Goal: Transaction & Acquisition: Purchase product/service

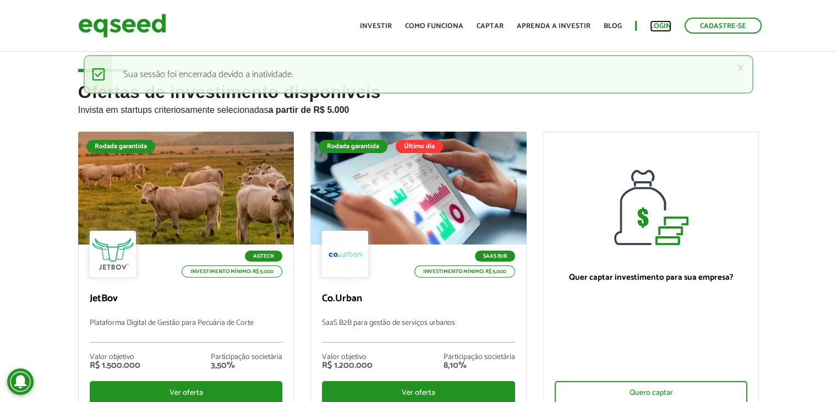
click at [663, 23] on link "Login" at bounding box center [660, 26] width 21 height 7
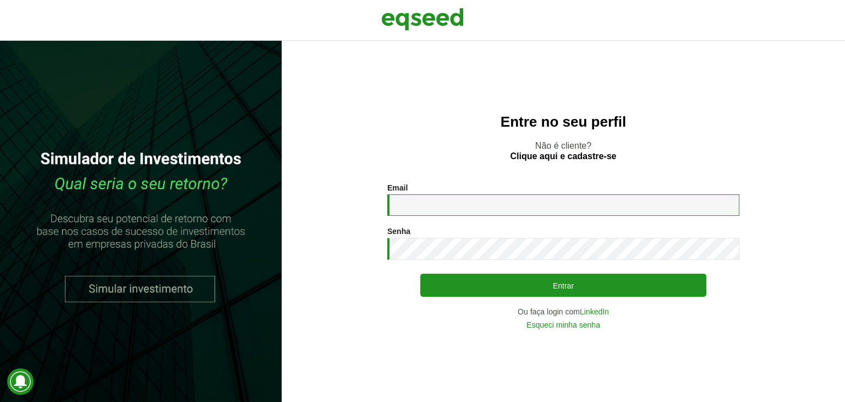
click at [523, 194] on input "Email *" at bounding box center [564, 204] width 352 height 21
type input "**********"
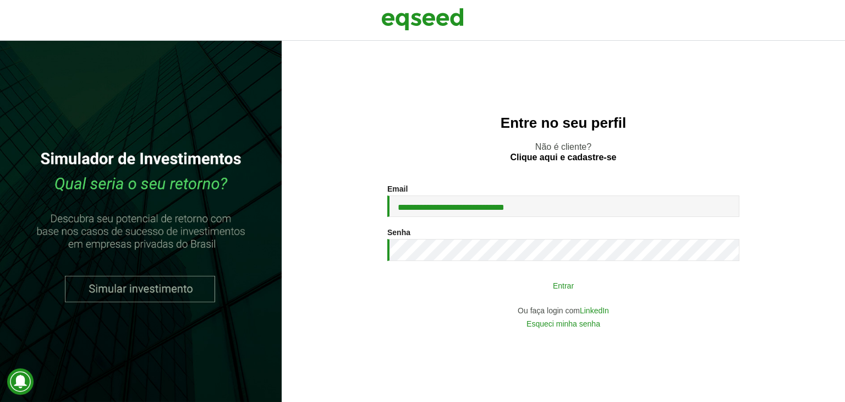
click at [539, 292] on button "Entrar" at bounding box center [564, 285] width 286 height 21
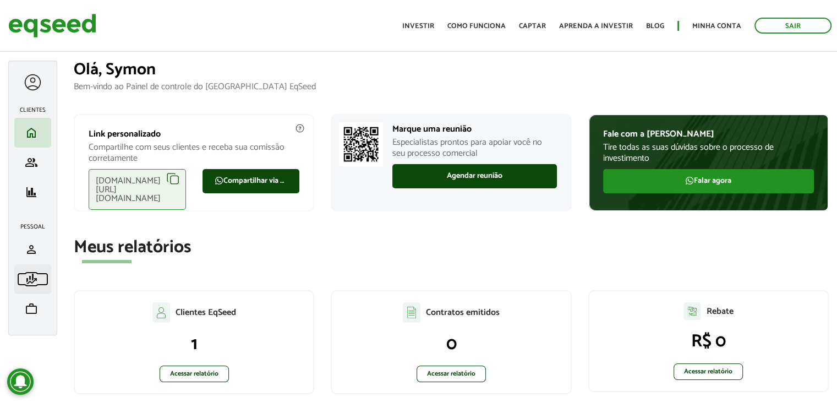
click at [31, 284] on span "finance_mode" at bounding box center [31, 278] width 13 height 13
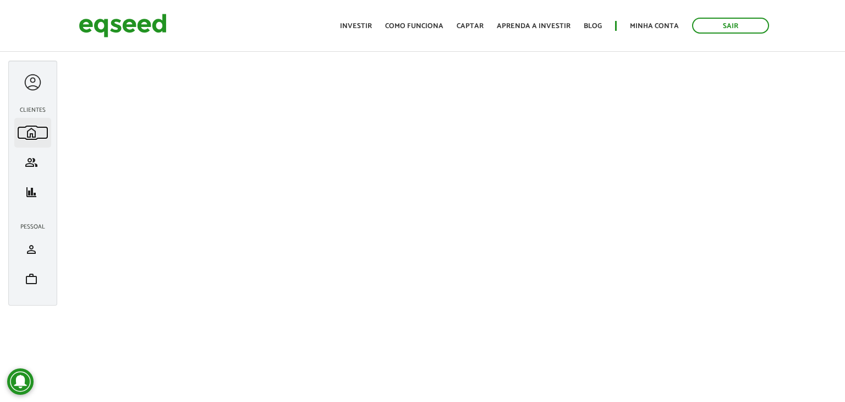
click at [36, 135] on span "home" at bounding box center [31, 132] width 13 height 13
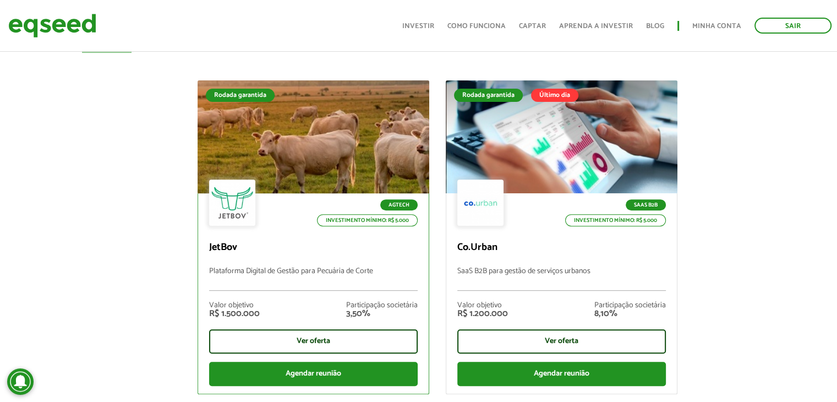
scroll to position [385, 0]
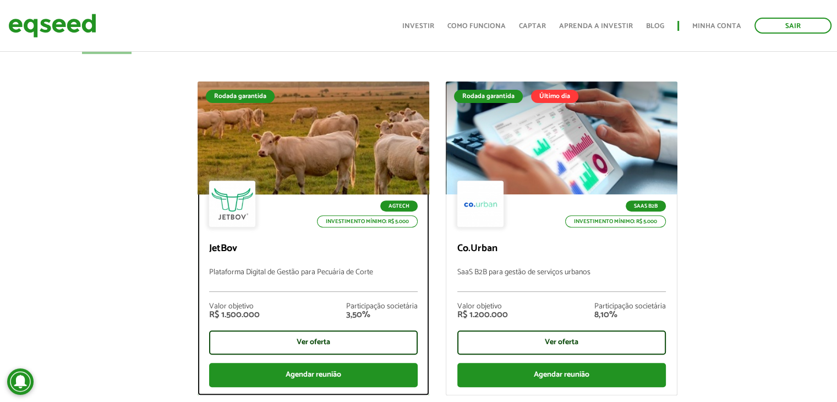
click at [340, 112] on div at bounding box center [313, 137] width 278 height 135
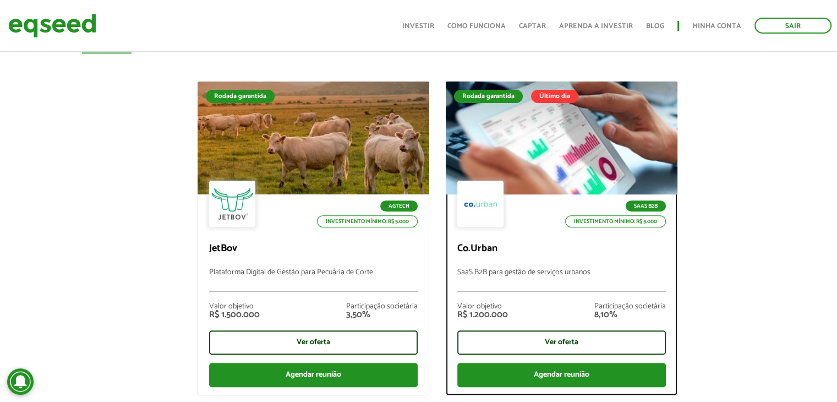
click at [576, 156] on div at bounding box center [562, 137] width 278 height 135
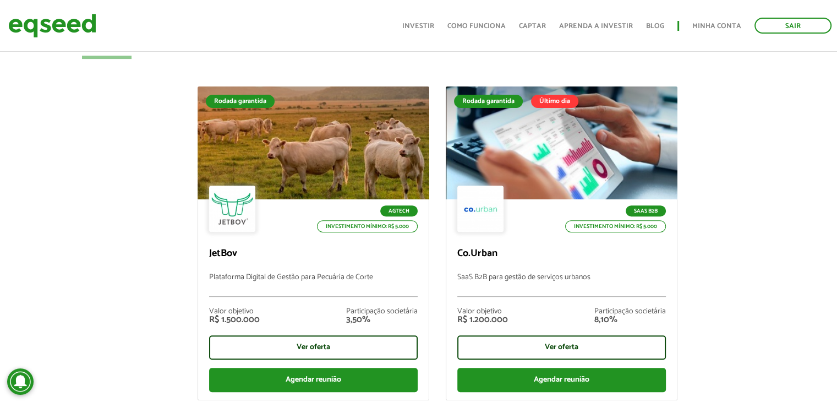
scroll to position [392, 0]
